Goal: Transaction & Acquisition: Purchase product/service

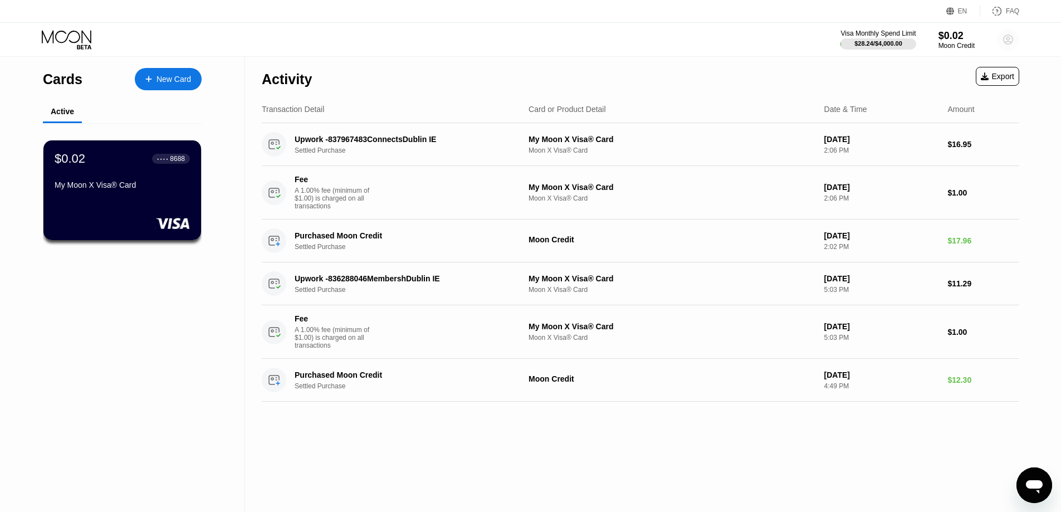
click at [1000, 42] on circle at bounding box center [1008, 39] width 22 height 22
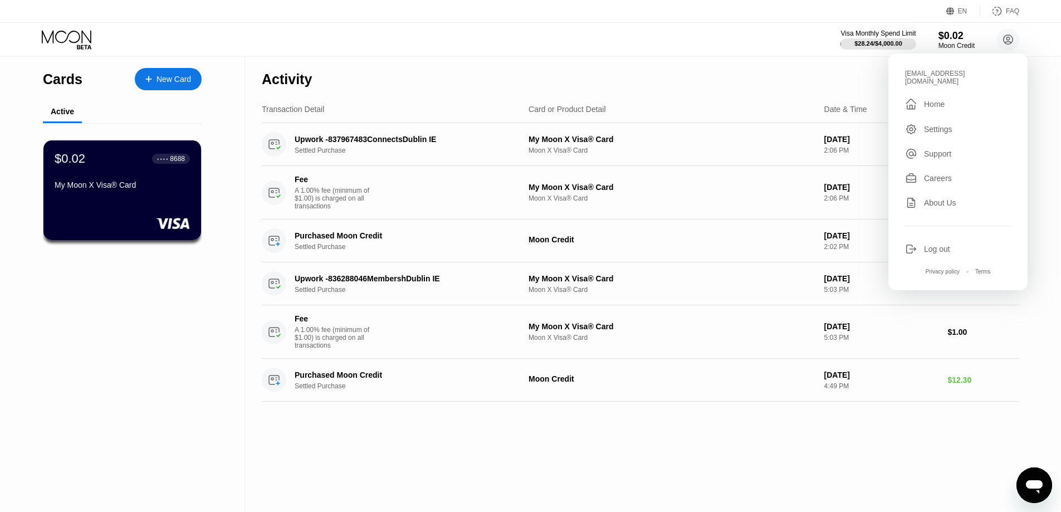
click at [639, 58] on div "Activity Export" at bounding box center [640, 76] width 757 height 39
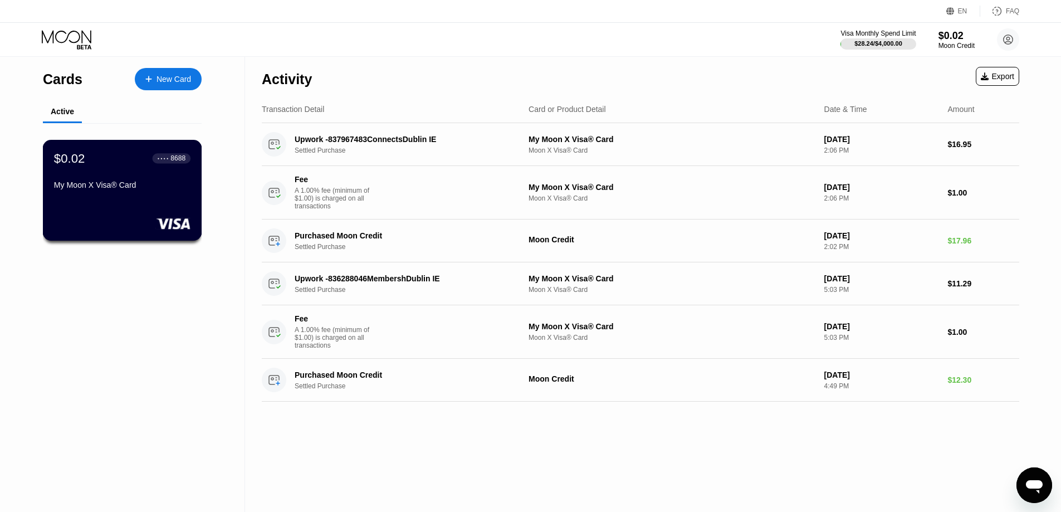
click at [85, 173] on div "$0.02 ● ● ● ● 8688 My Moon X Visa® Card" at bounding box center [122, 172] width 136 height 43
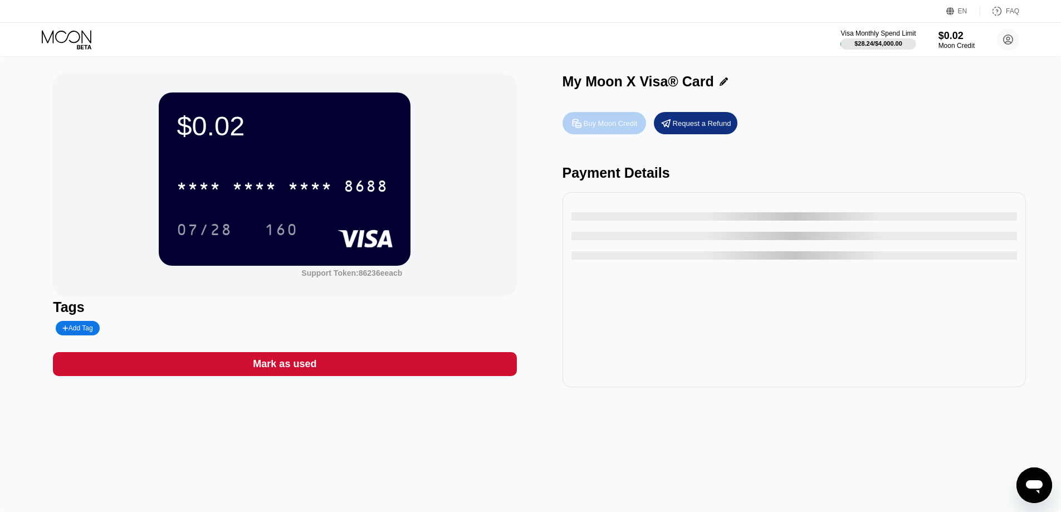
click at [607, 120] on div "Buy Moon Credit" at bounding box center [611, 123] width 54 height 9
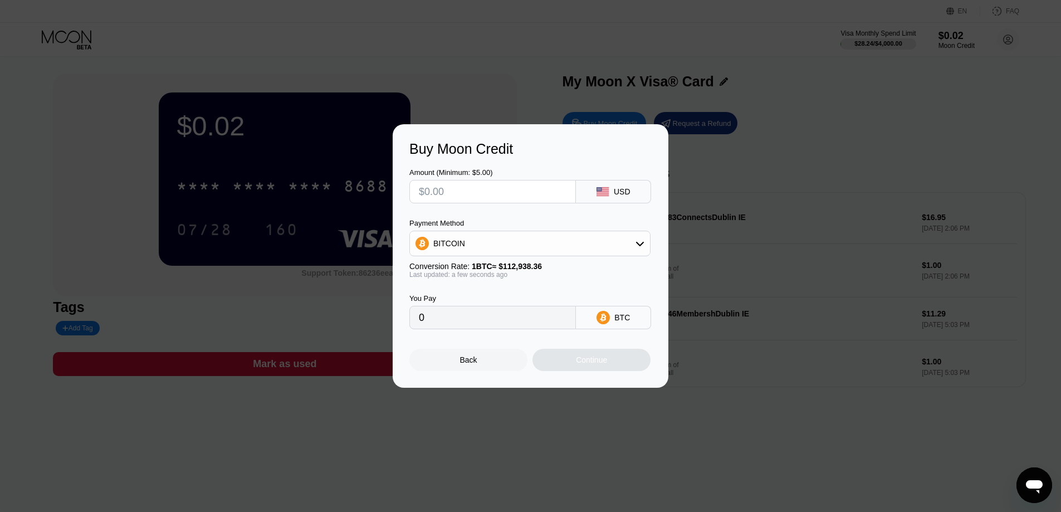
click at [486, 180] on input "text" at bounding box center [493, 191] width 148 height 22
drag, startPoint x: 606, startPoint y: 259, endPoint x: 601, endPoint y: 252, distance: 8.4
click at [606, 257] on div "Payment Method BITCOIN Conversion Rate: 1 BTC ≈ $112,938.36 Last updated: a few…" at bounding box center [529, 249] width 241 height 60
click at [600, 248] on div "BITCOIN" at bounding box center [530, 243] width 240 height 22
click at [490, 299] on div "USDT on TRON" at bounding box center [537, 298] width 210 height 9
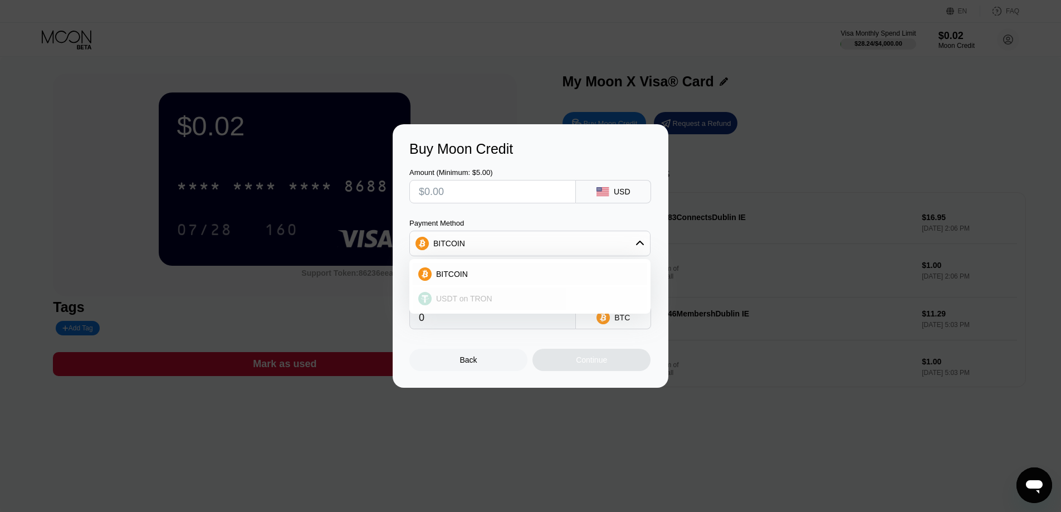
type input "0.00"
click at [498, 186] on input "text" at bounding box center [493, 191] width 148 height 22
type input "$1"
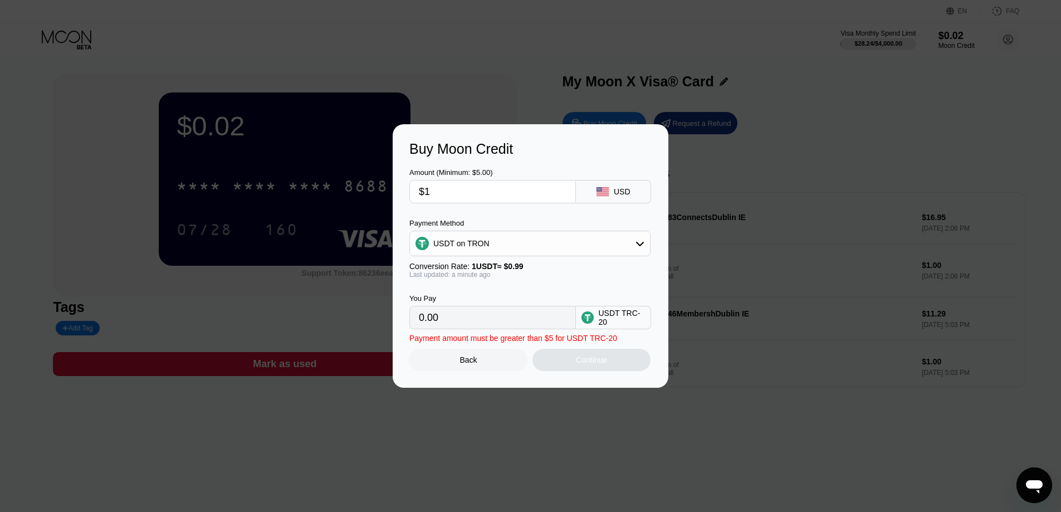
type input "1.01"
type input "$17"
type input "17.17"
type input "$17.9"
type input "18.08"
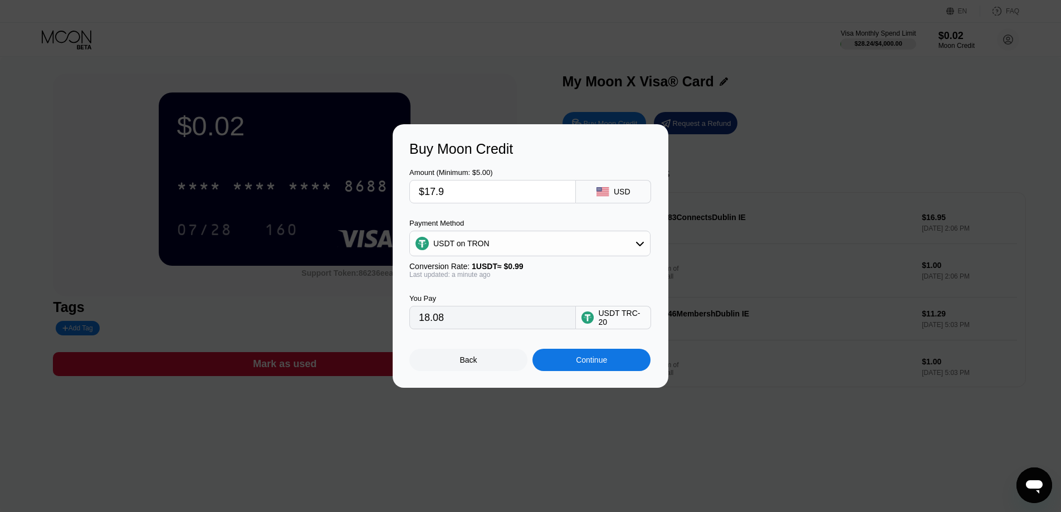
type input "$17.95"
type input "18.13"
type input "$17.95"
click at [595, 371] on div "Continue" at bounding box center [591, 360] width 118 height 22
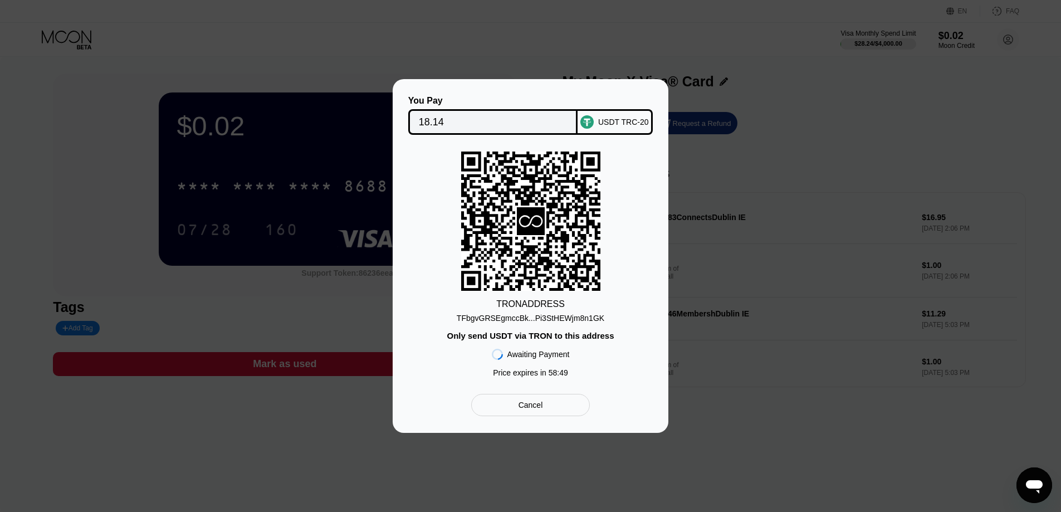
click at [566, 320] on div "TFbgvGRSEgmccBk...Pi3StHEWjm8n1GK" at bounding box center [531, 318] width 148 height 9
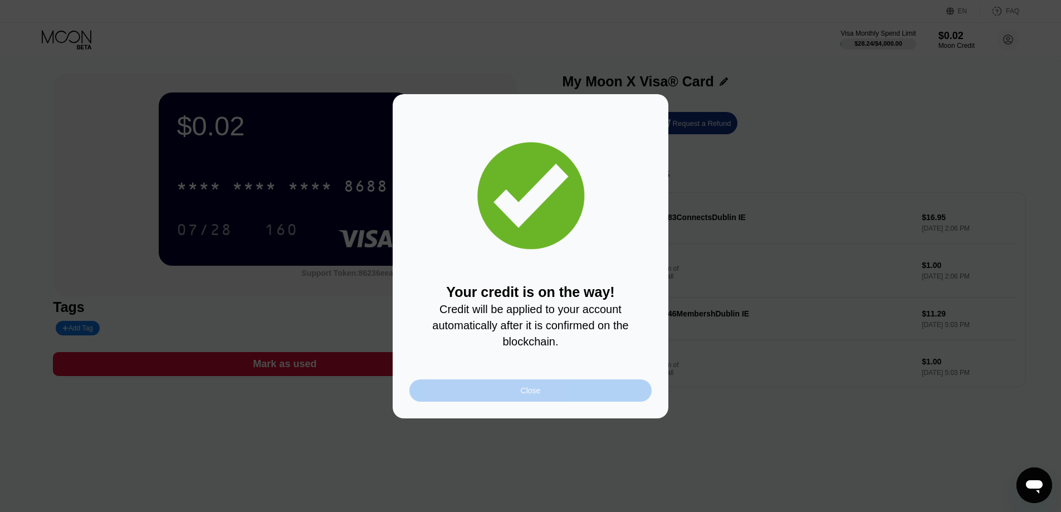
click at [530, 388] on div "Close" at bounding box center [530, 390] width 242 height 22
